Goal: Information Seeking & Learning: Find specific fact

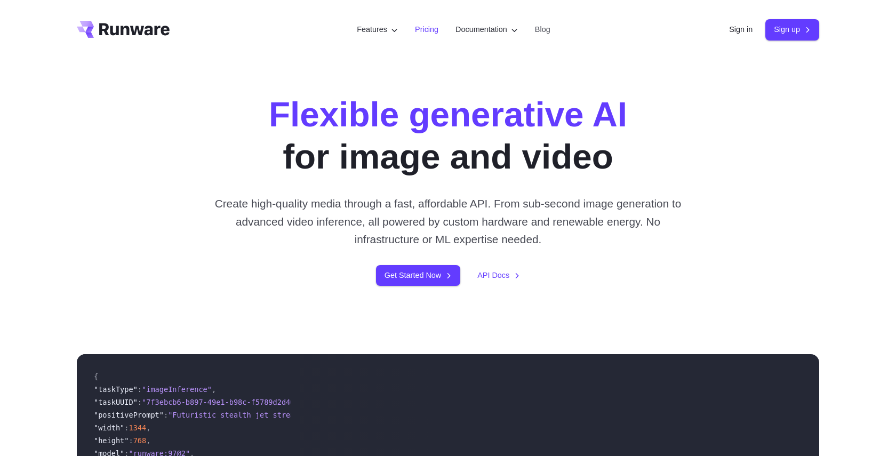
click at [420, 28] on link "Pricing" at bounding box center [426, 29] width 23 height 12
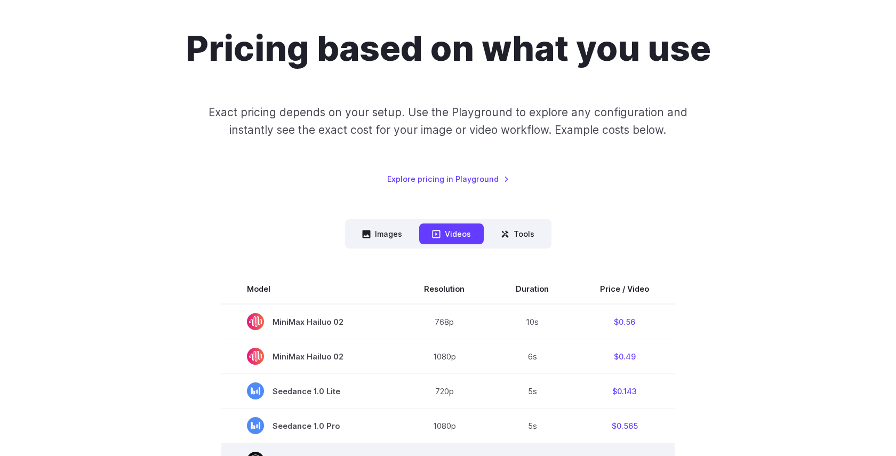
scroll to position [51, 0]
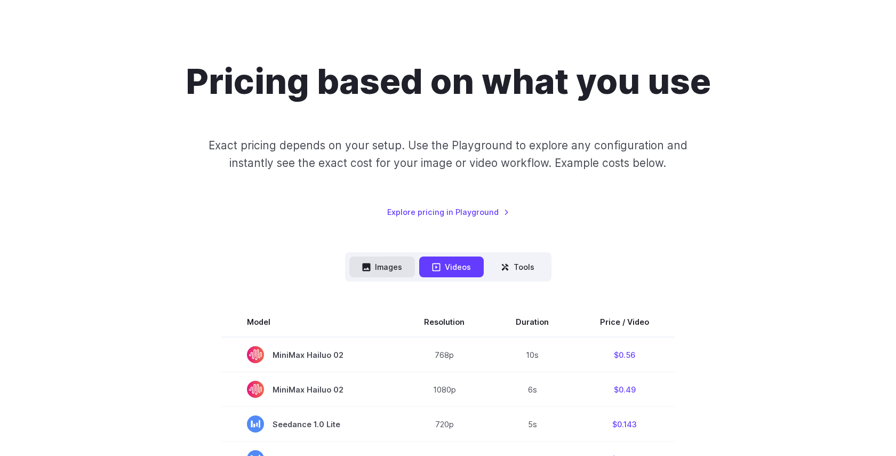
click at [393, 269] on button "Images" at bounding box center [382, 267] width 66 height 21
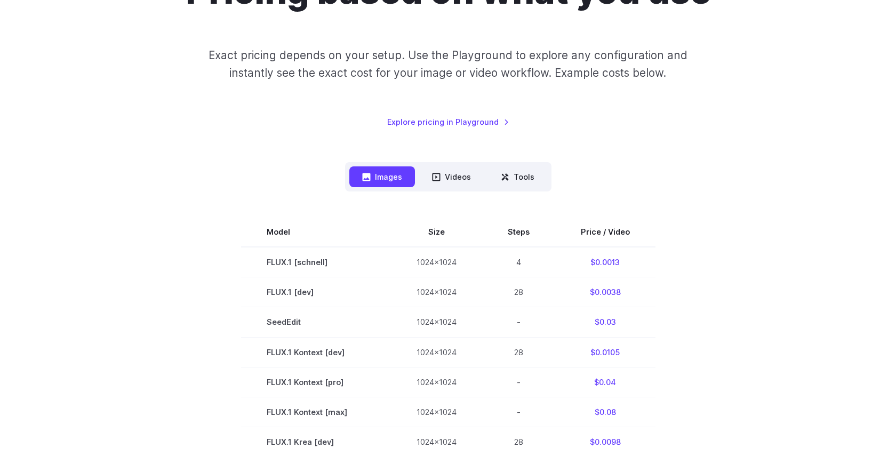
scroll to position [593, 0]
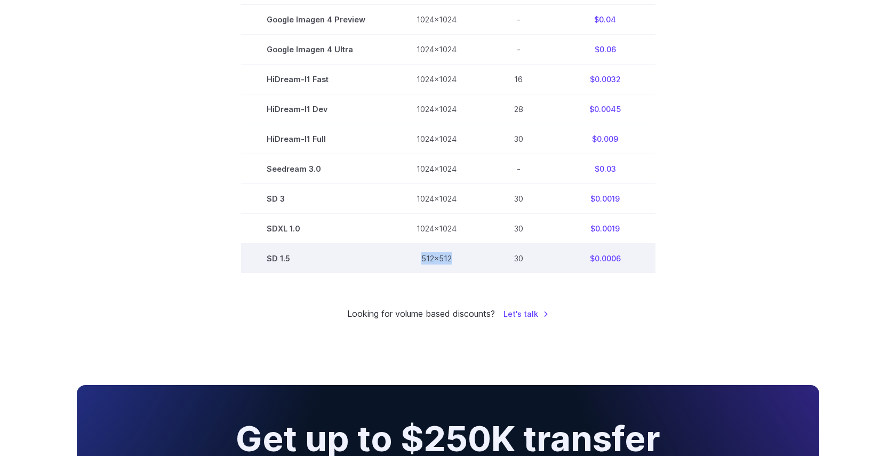
drag, startPoint x: 458, startPoint y: 265, endPoint x: 411, endPoint y: 266, distance: 46.4
click at [411, 266] on td "512x512" at bounding box center [436, 259] width 91 height 30
drag, startPoint x: 623, startPoint y: 260, endPoint x: 592, endPoint y: 263, distance: 31.1
click at [592, 263] on td "$0.0006" at bounding box center [605, 259] width 100 height 30
copy td "0.0006"
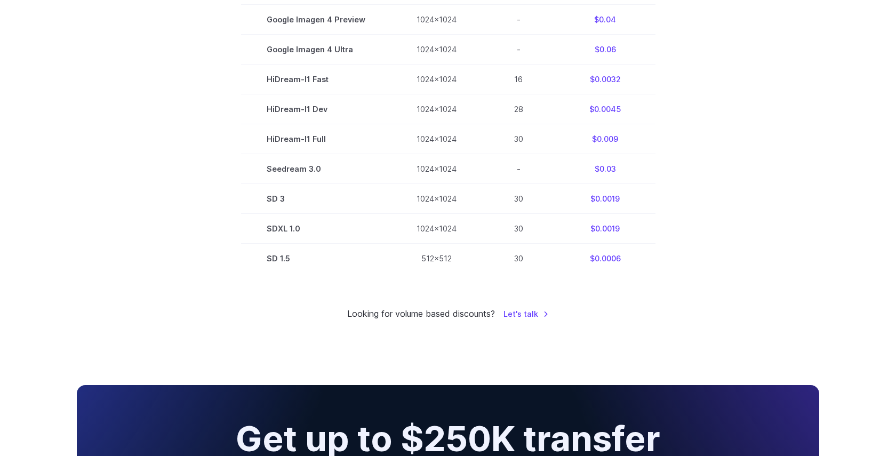
click at [726, 223] on section "Model Size Steps Price / Video FLUX.1 [schnell] 1024x1024 4 $0.0013 FLUX.1 [dev…" at bounding box center [448, 19] width 743 height 509
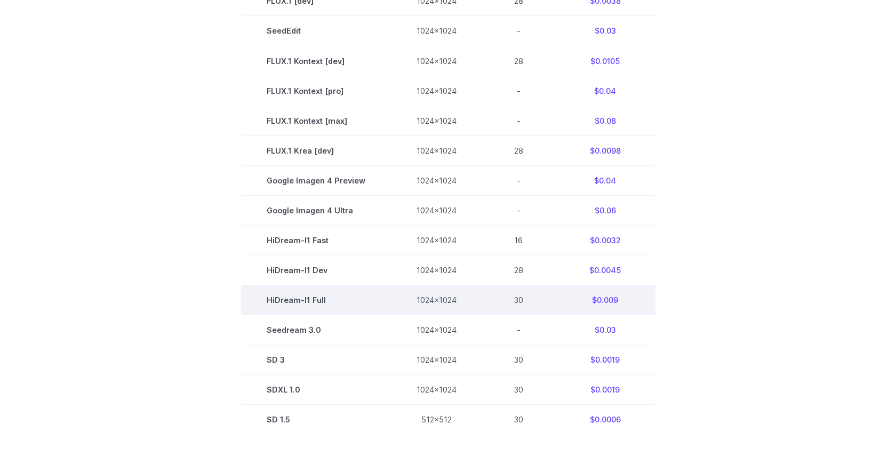
scroll to position [0, 0]
